Goal: Navigation & Orientation: Find specific page/section

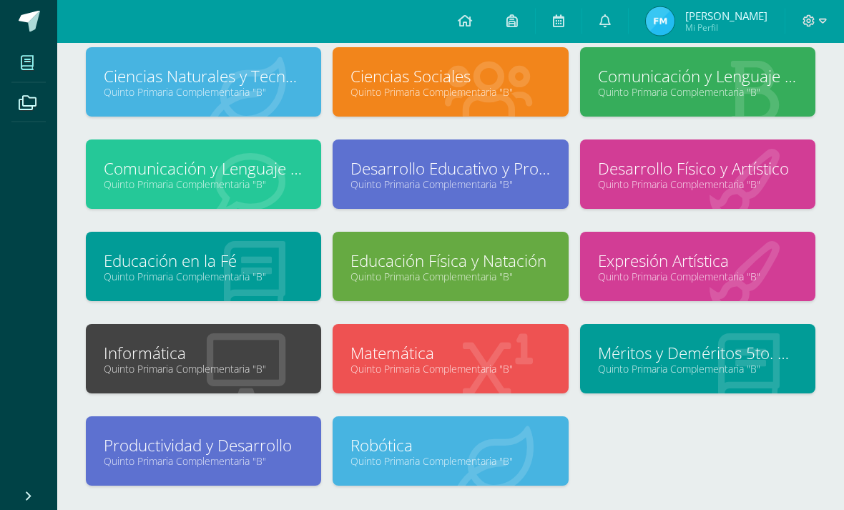
scroll to position [12, 0]
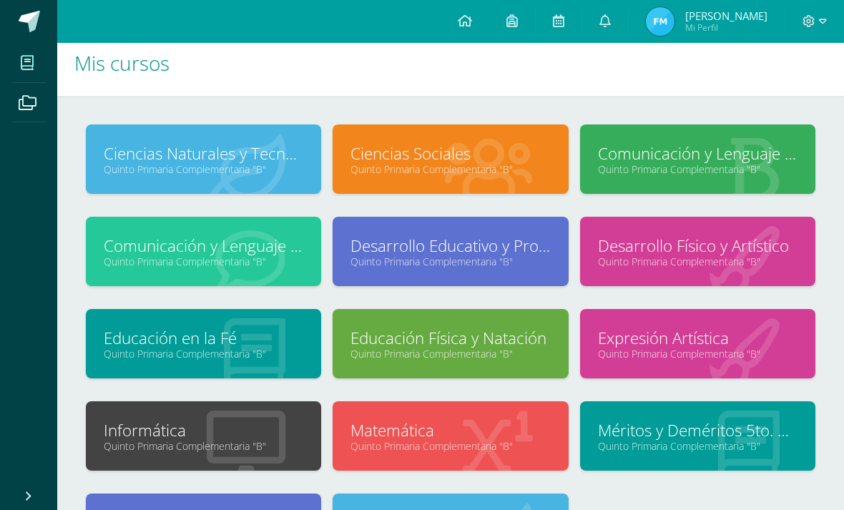
click at [709, 125] on div at bounding box center [753, 160] width 125 height 96
click at [162, 253] on link "Comunicación y Lenguaje L.3 (Inglés y Laboratorio)" at bounding box center [204, 246] width 200 height 22
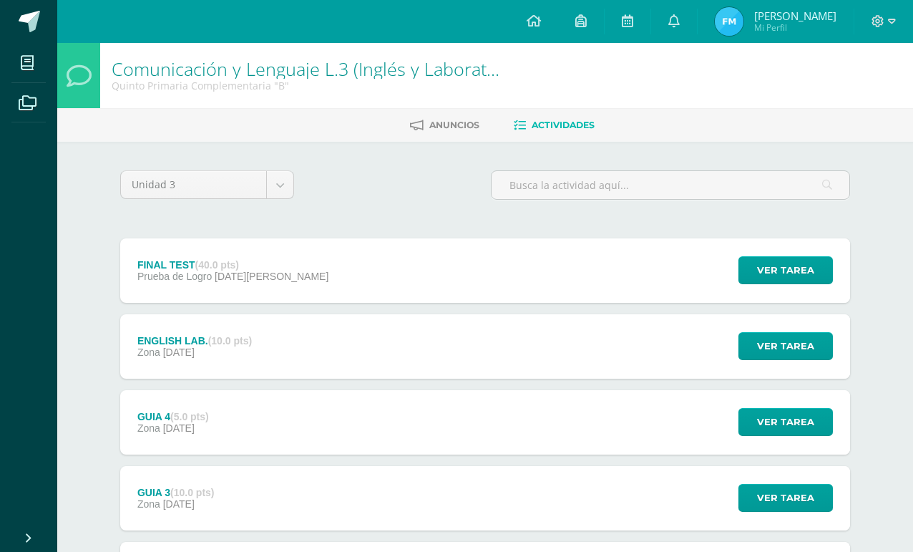
click at [432, 130] on span "Anuncios" at bounding box center [454, 125] width 50 height 11
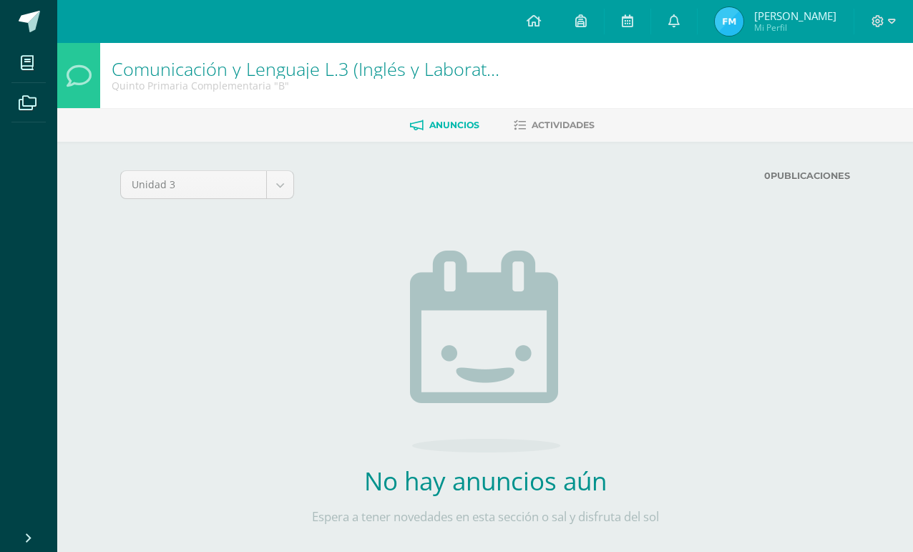
click at [578, 137] on link "Actividades" at bounding box center [554, 125] width 81 height 23
click at [536, 137] on link "Actividades" at bounding box center [554, 125] width 81 height 23
